Goal: Task Accomplishment & Management: Use online tool/utility

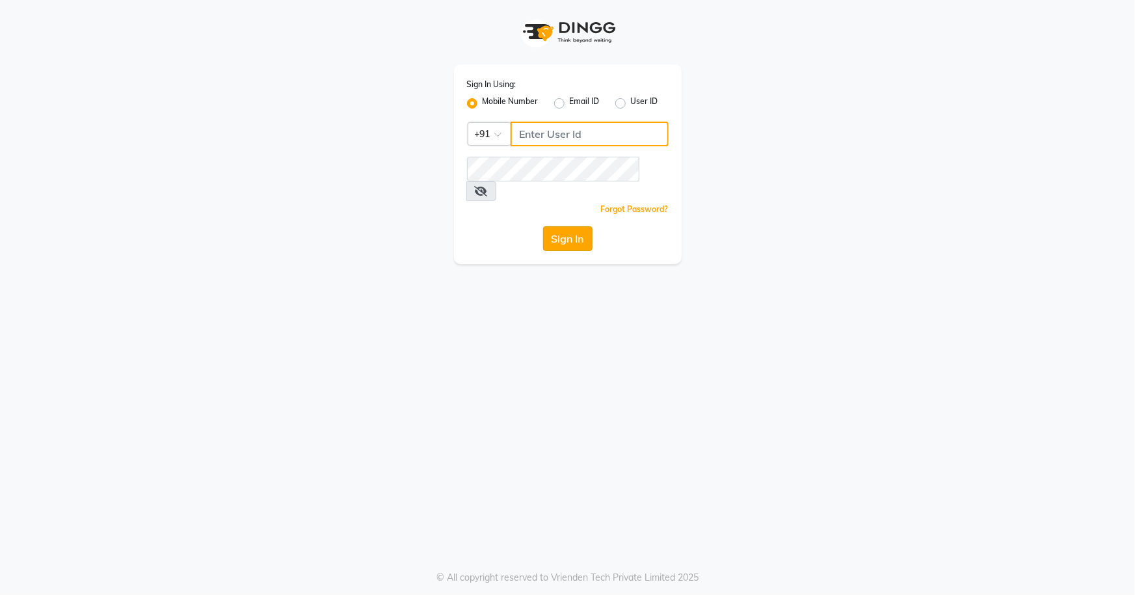
type input "7077442222"
click at [559, 226] on button "Sign In" at bounding box center [567, 238] width 49 height 25
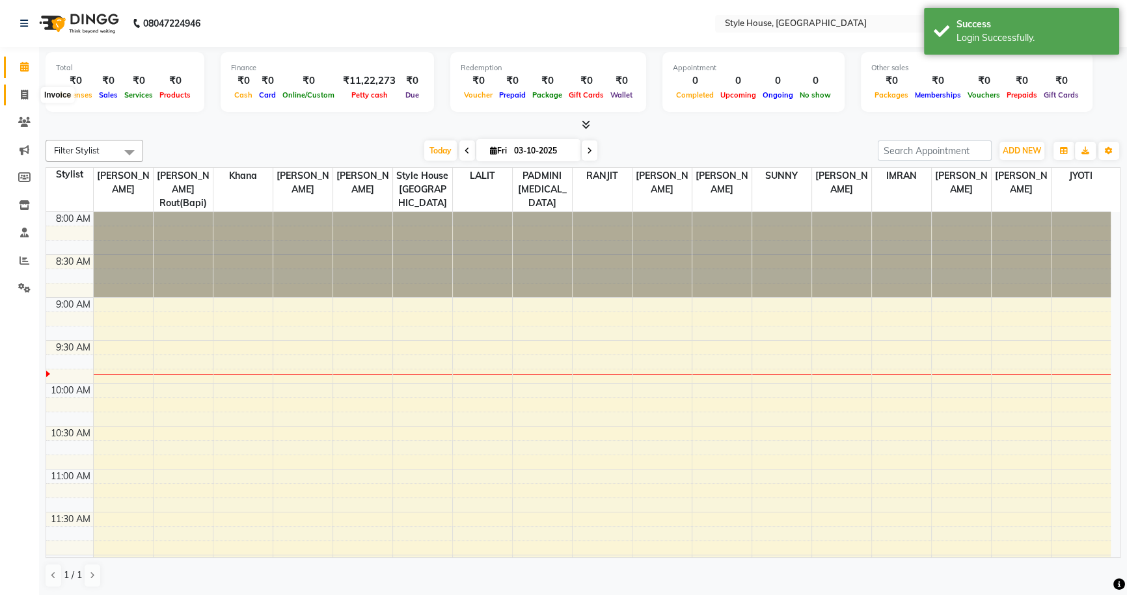
click at [25, 96] on icon at bounding box center [24, 95] width 7 height 10
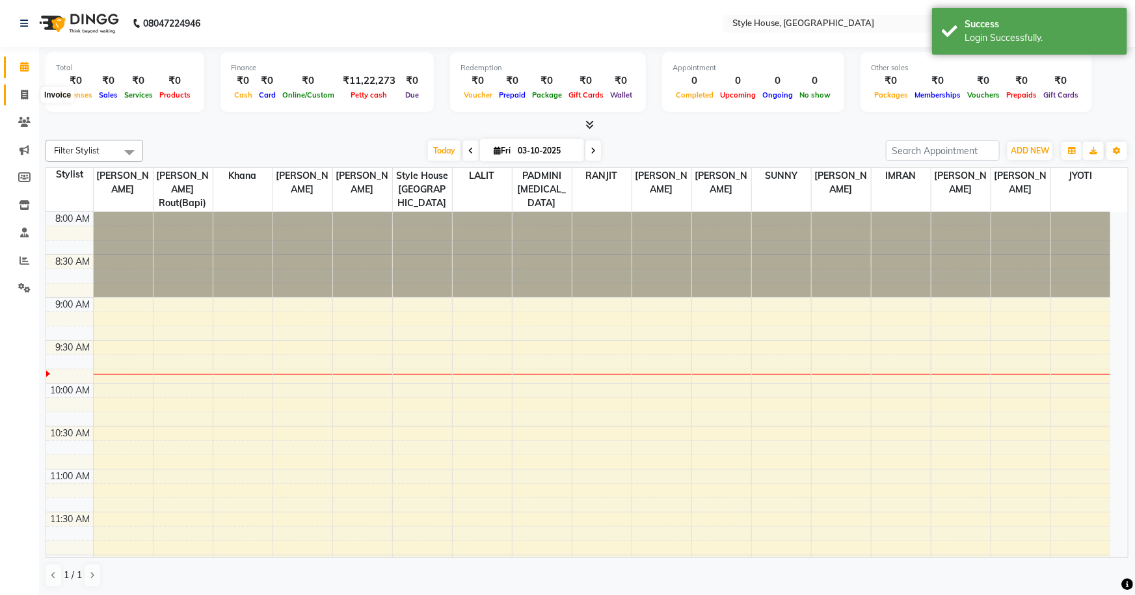
select select "service"
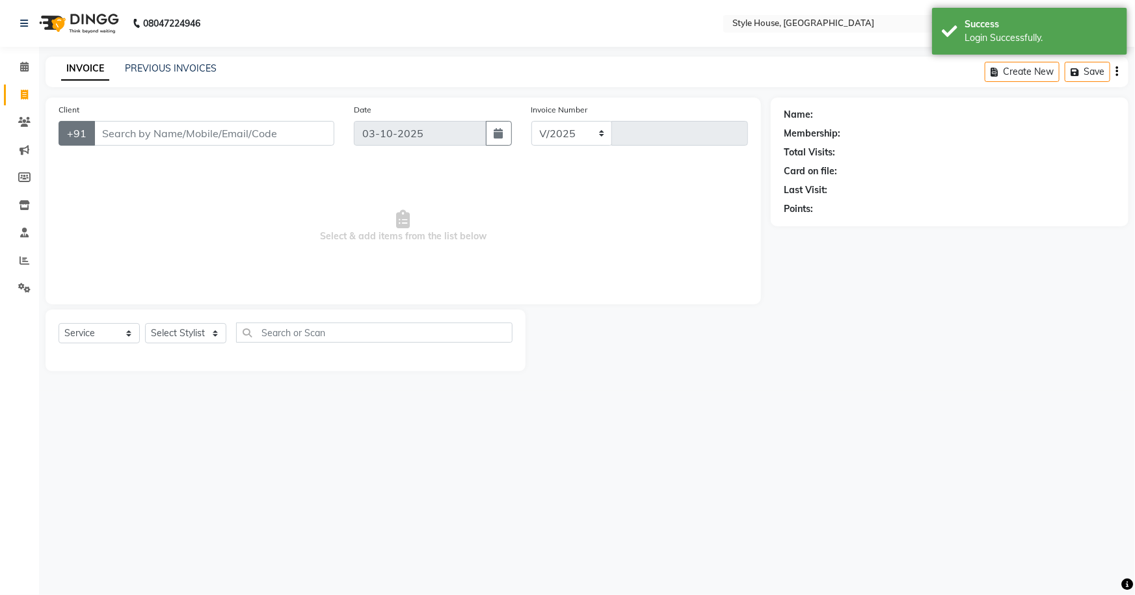
select select "4237"
type input "2176"
click at [161, 135] on input "Client" at bounding box center [214, 133] width 241 height 25
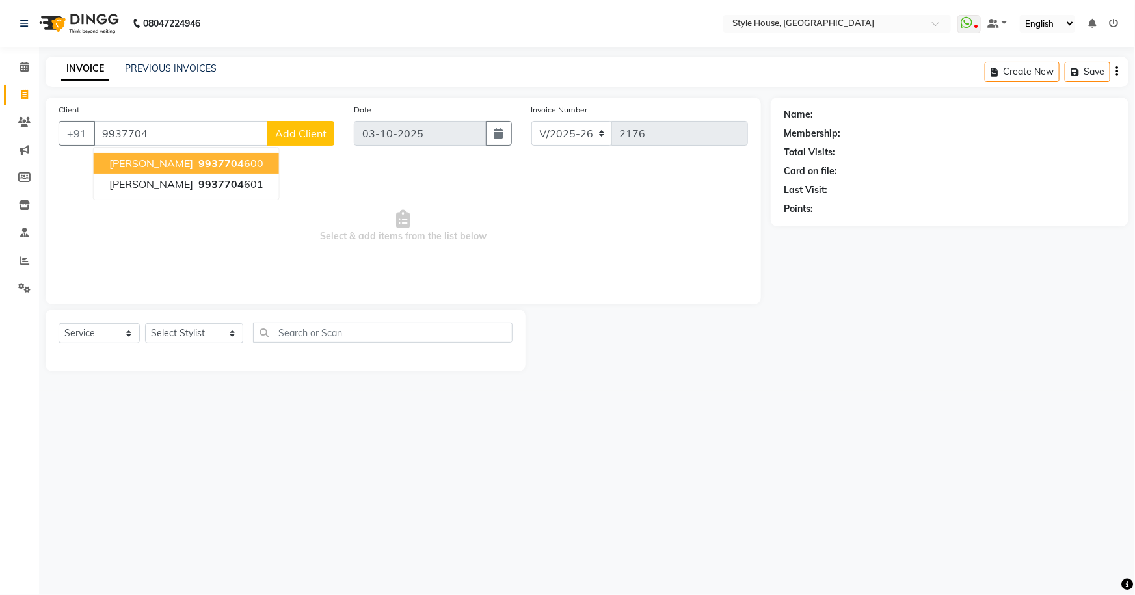
click at [241, 158] on span "9937704" at bounding box center [221, 163] width 46 height 13
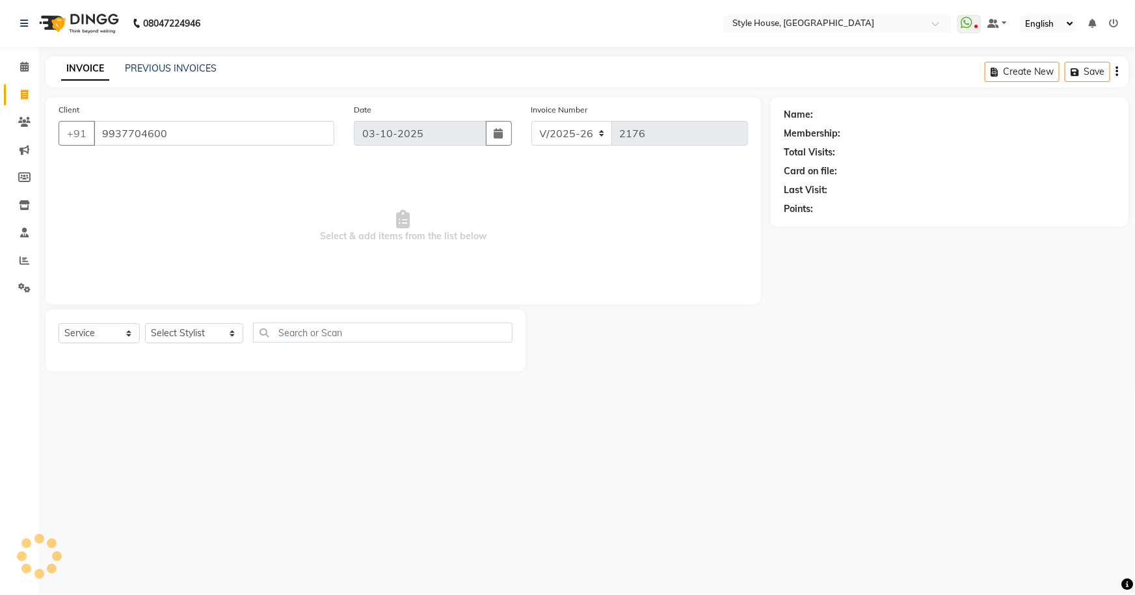
type input "9937704600"
select select "1: Object"
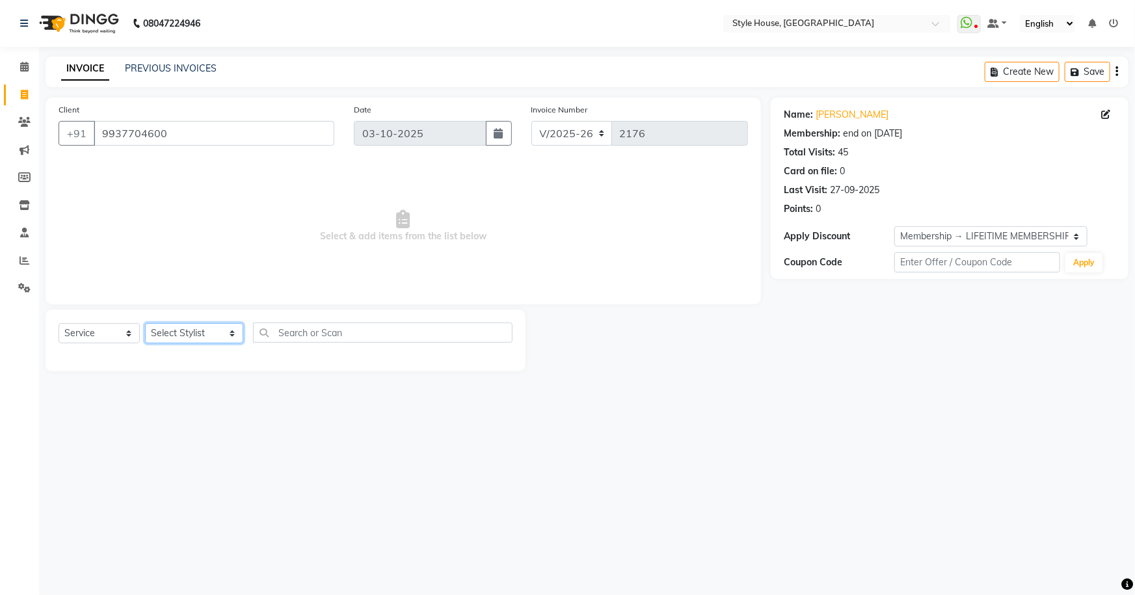
click at [208, 340] on select "Select Stylist [PERSON_NAME] [PERSON_NAME] [PERSON_NAME] [PERSON_NAME]([PERSON_…" at bounding box center [194, 333] width 98 height 20
select select "22368"
click at [145, 323] on select "Select Stylist [PERSON_NAME] [PERSON_NAME] [PERSON_NAME] [PERSON_NAME]([PERSON_…" at bounding box center [194, 333] width 98 height 20
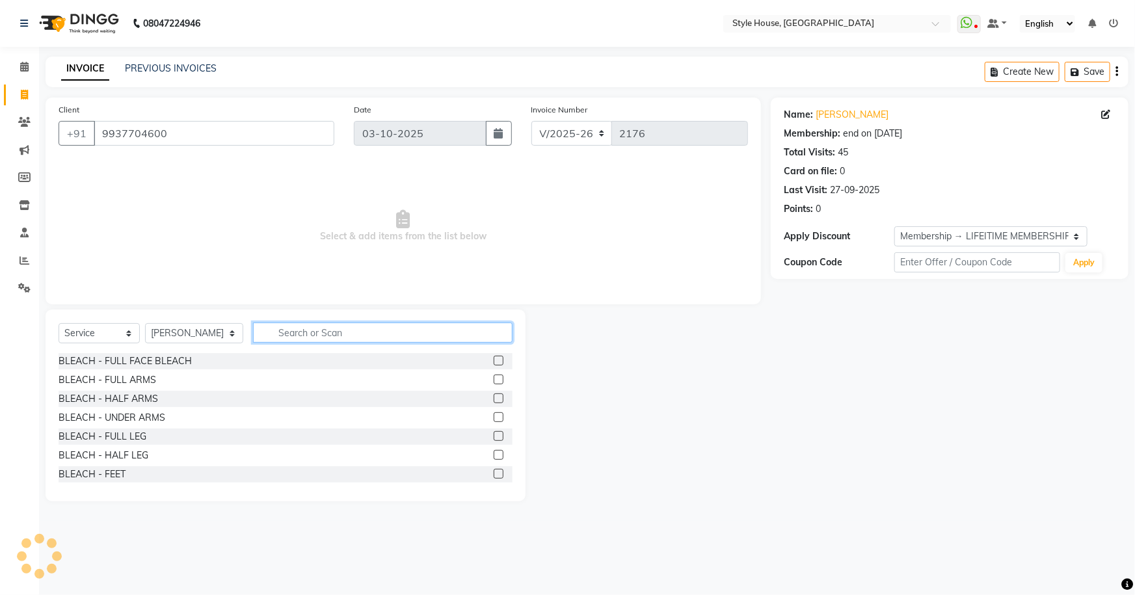
click at [386, 329] on input "text" at bounding box center [383, 333] width 260 height 20
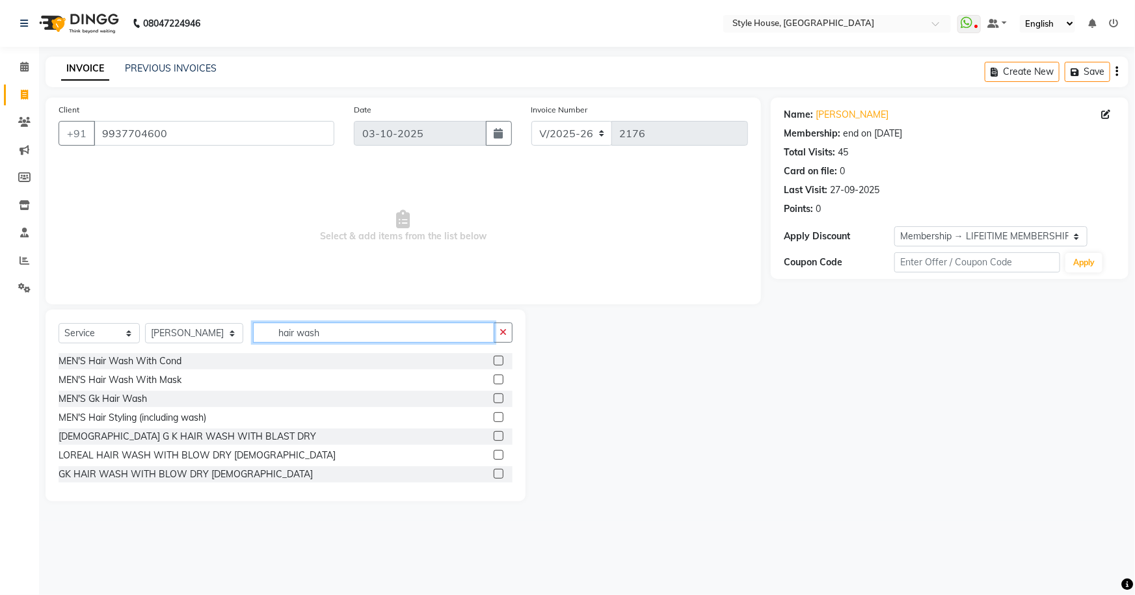
type input "hair wash"
click at [494, 359] on label at bounding box center [499, 361] width 10 height 10
click at [494, 359] on input "checkbox" at bounding box center [498, 361] width 8 height 8
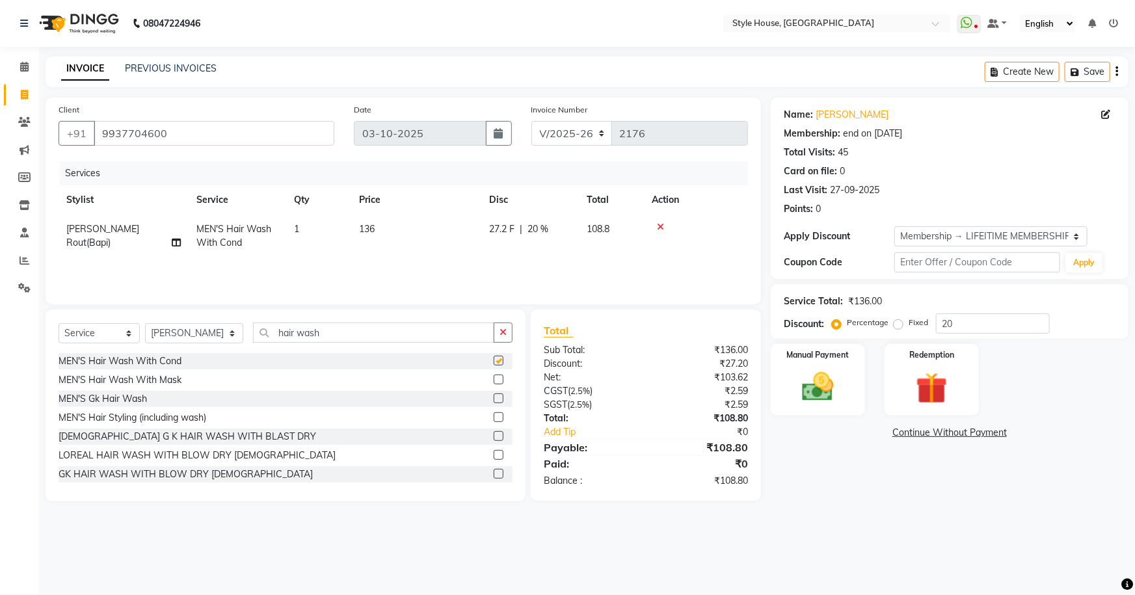
checkbox input "false"
click at [388, 232] on td "136" at bounding box center [416, 236] width 130 height 43
select select "22368"
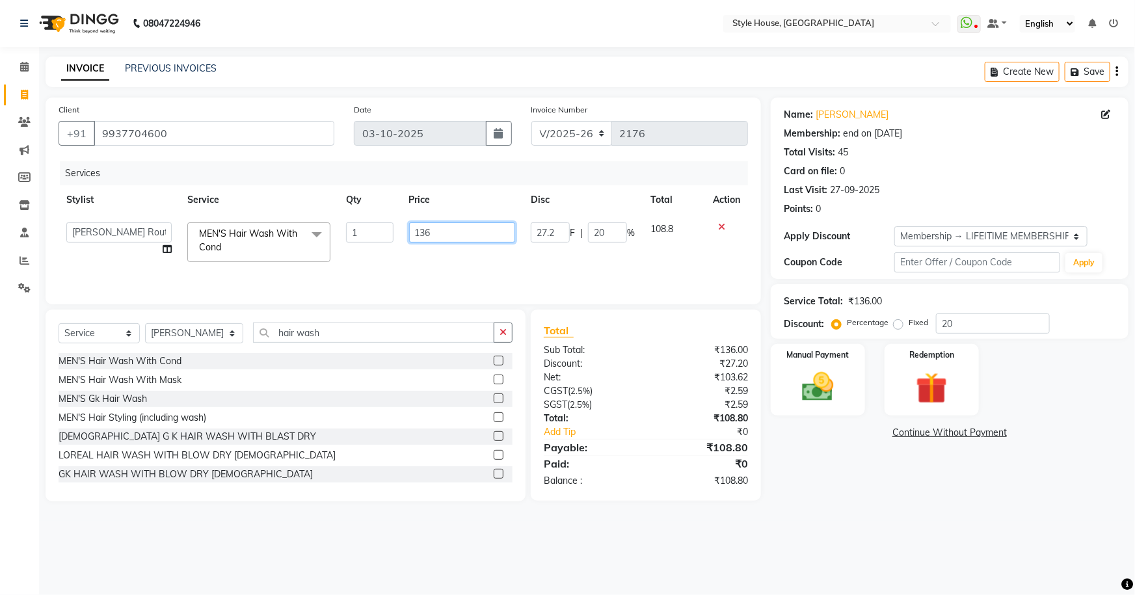
click at [444, 228] on input "136" at bounding box center [462, 232] width 107 height 20
type input "136"
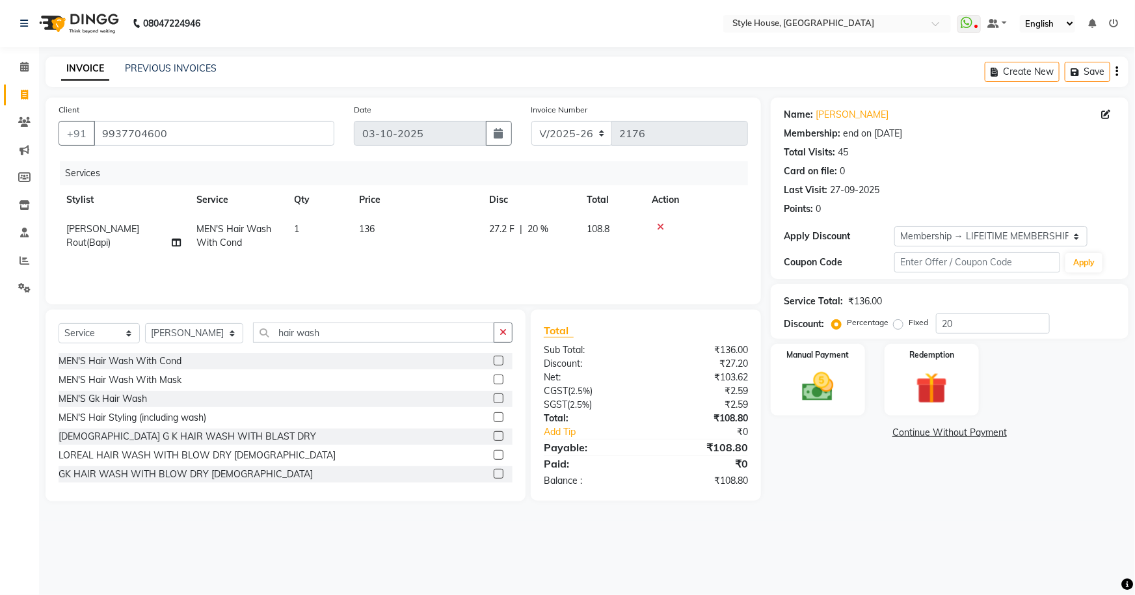
click at [487, 202] on tr "Stylist Service Qty Price Disc Total Action" at bounding box center [404, 199] width 690 height 29
click at [509, 230] on span "27.2 F" at bounding box center [501, 229] width 25 height 14
select select "22368"
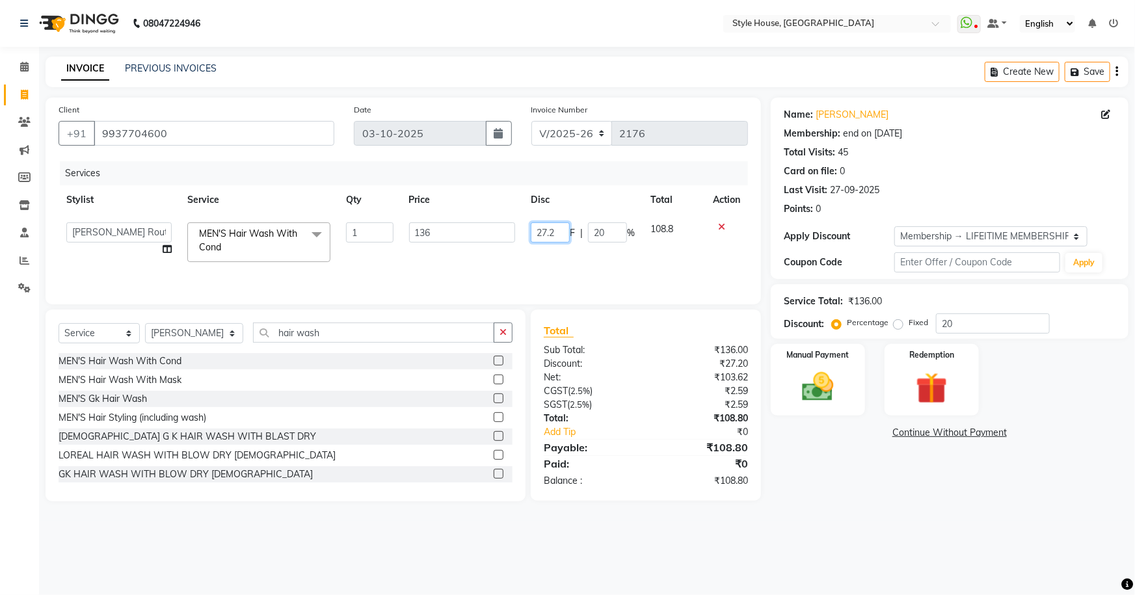
click at [555, 233] on input "27.2" at bounding box center [550, 232] width 39 height 20
type input "2"
type input "36"
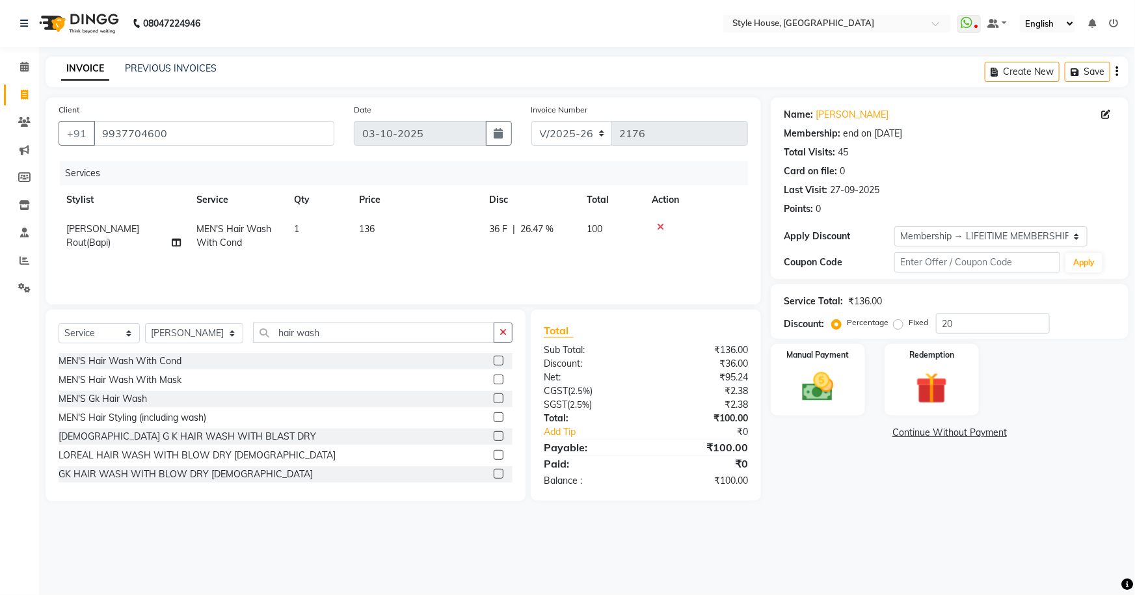
click at [590, 203] on tr "Stylist Service Qty Price Disc Total Action" at bounding box center [404, 199] width 690 height 29
click at [809, 386] on img at bounding box center [818, 387] width 53 height 38
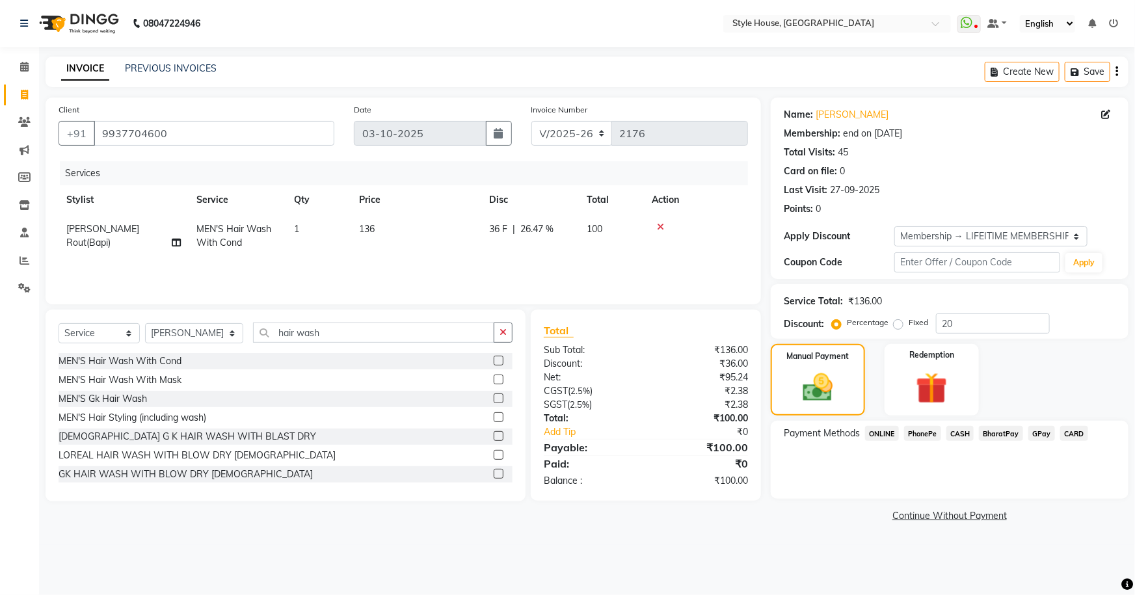
click at [961, 430] on span "CASH" at bounding box center [960, 433] width 28 height 15
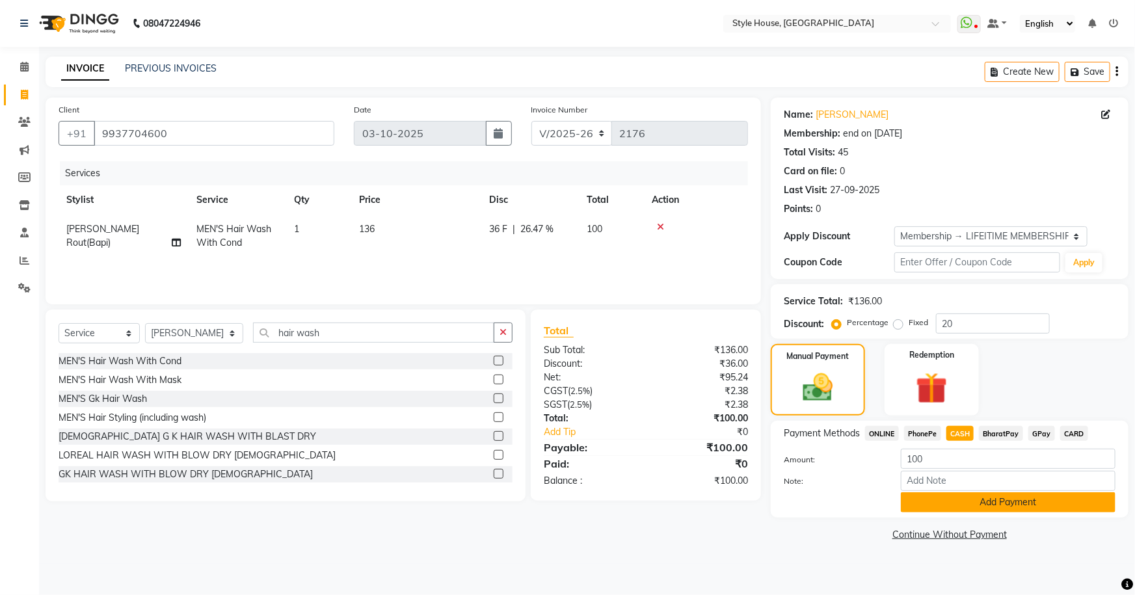
click at [992, 501] on button "Add Payment" at bounding box center [1008, 502] width 215 height 20
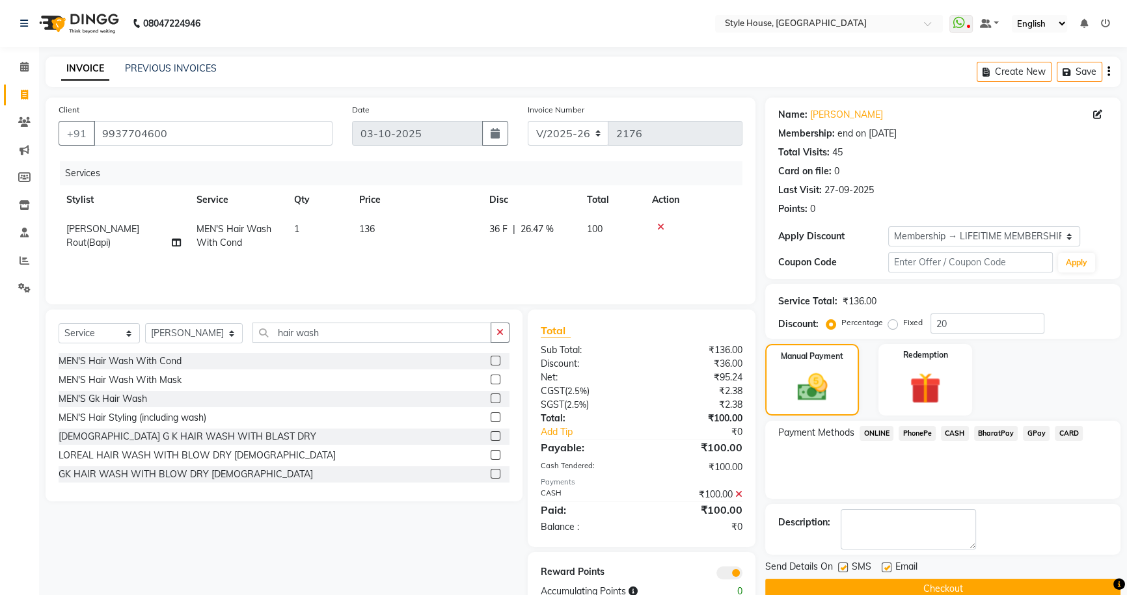
click at [967, 587] on button "Checkout" at bounding box center [942, 589] width 355 height 20
